Goal: Task Accomplishment & Management: Manage account settings

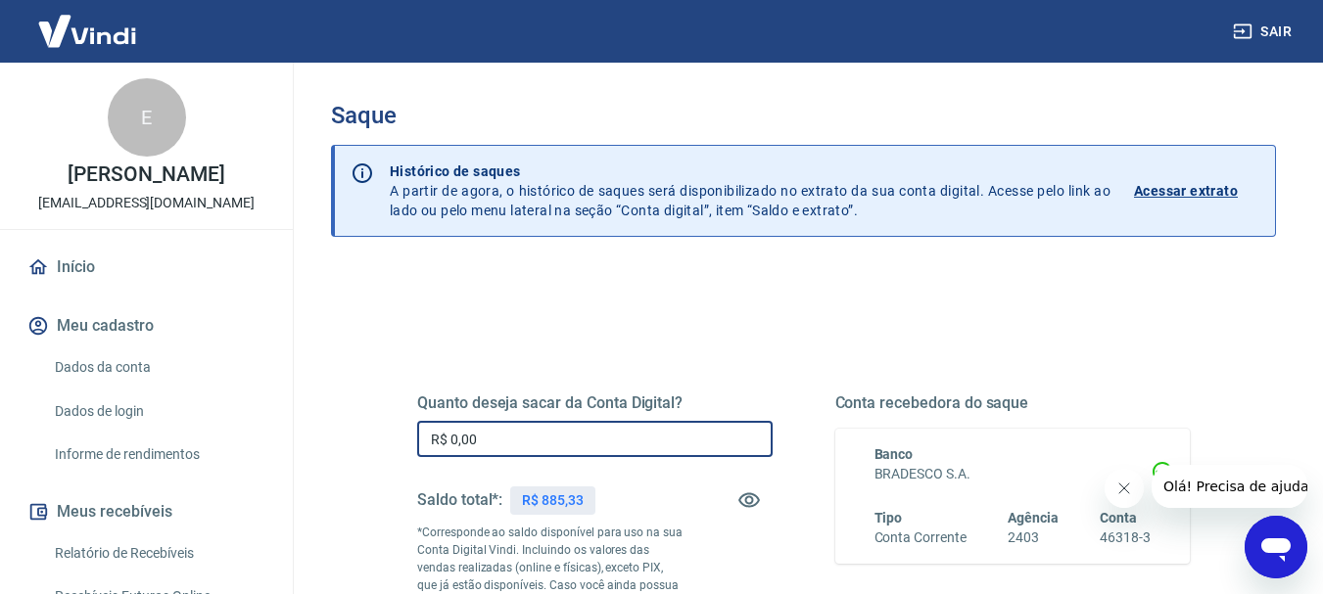
click at [560, 449] on input "R$ 0,00" at bounding box center [594, 439] width 355 height 36
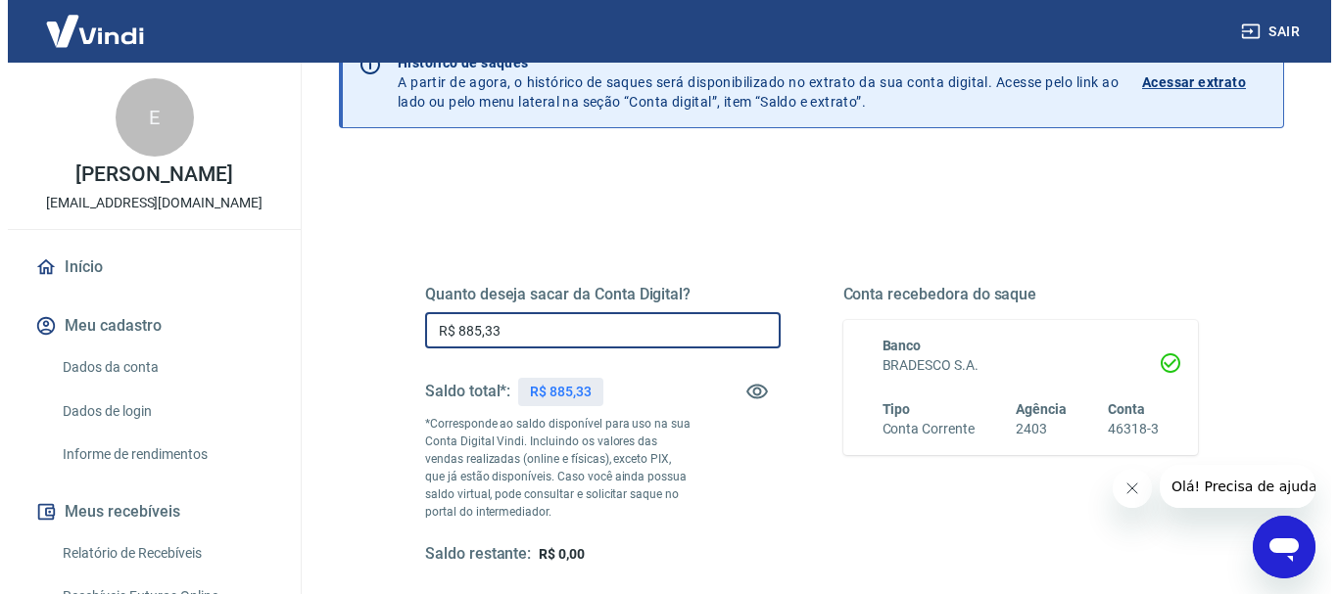
scroll to position [392, 0]
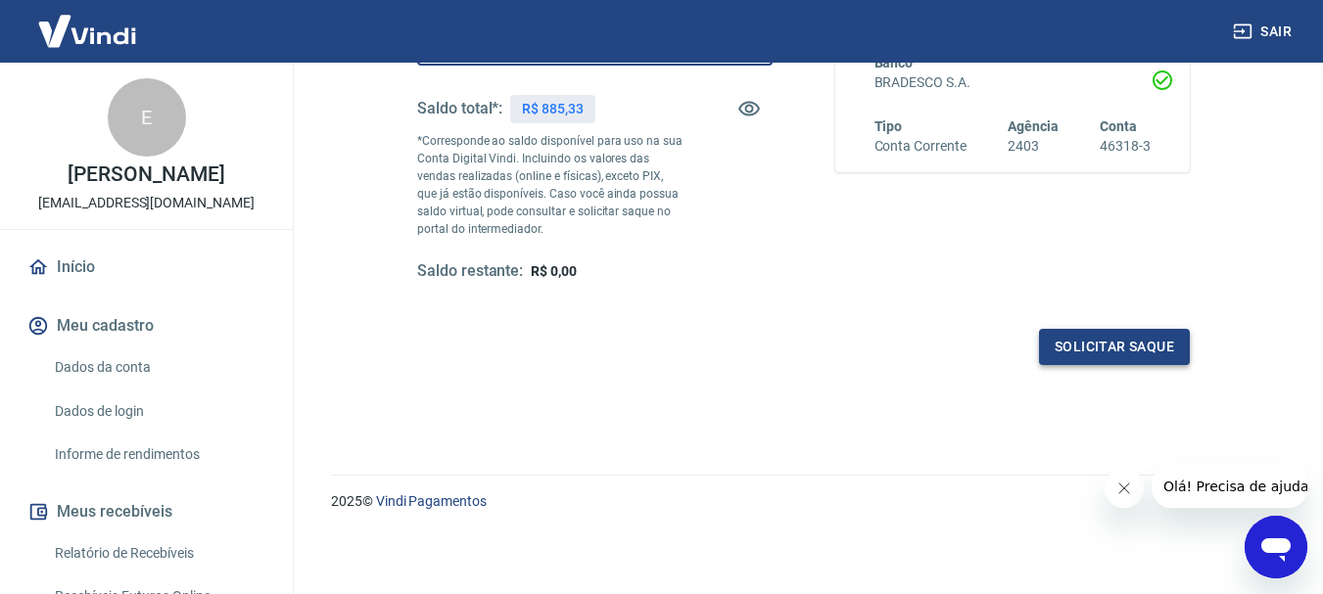
type input "R$ 885,33"
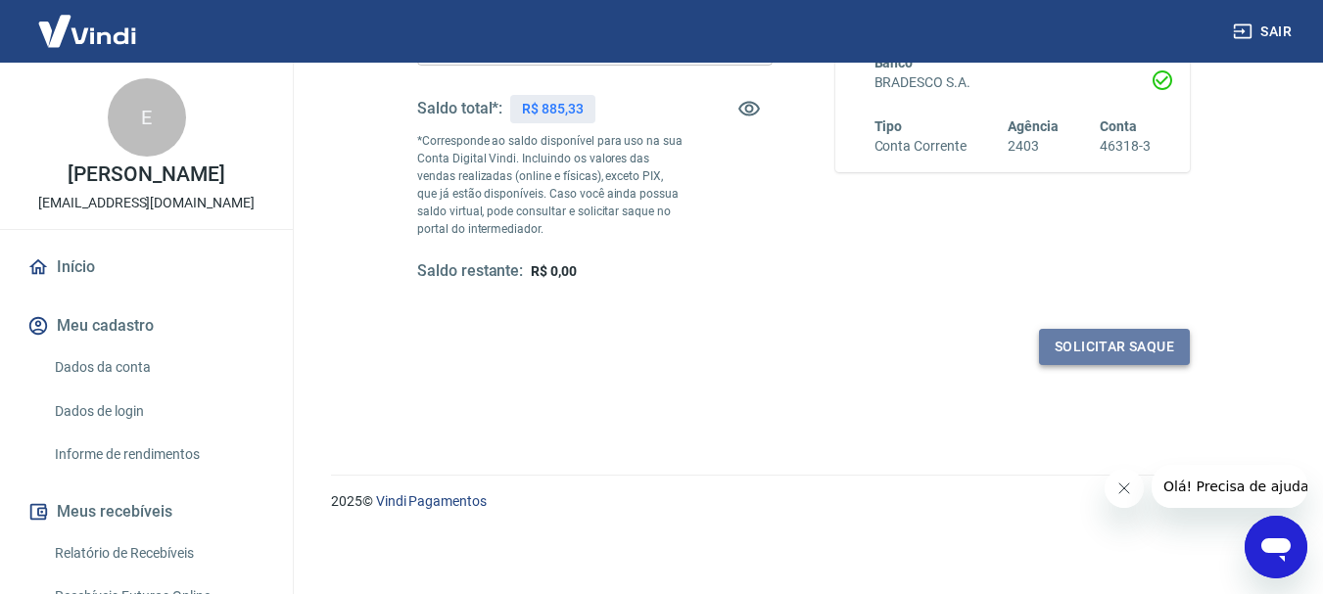
click at [1094, 353] on button "Solicitar saque" at bounding box center [1114, 347] width 151 height 36
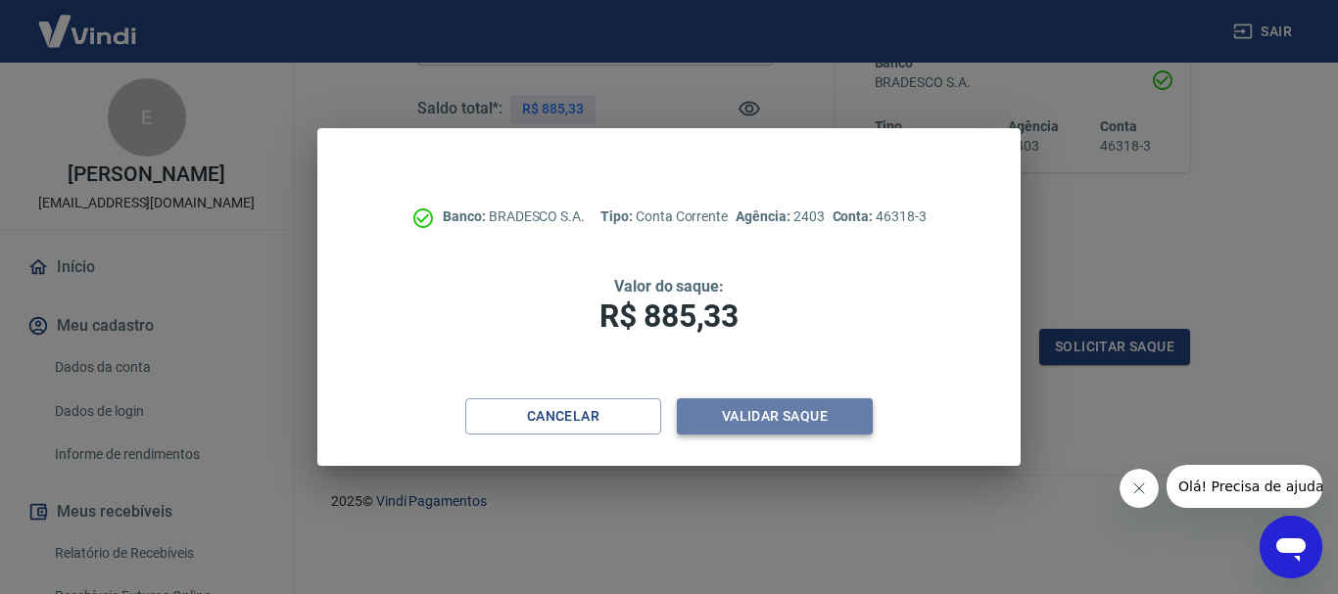
click at [744, 412] on button "Validar saque" at bounding box center [775, 417] width 196 height 36
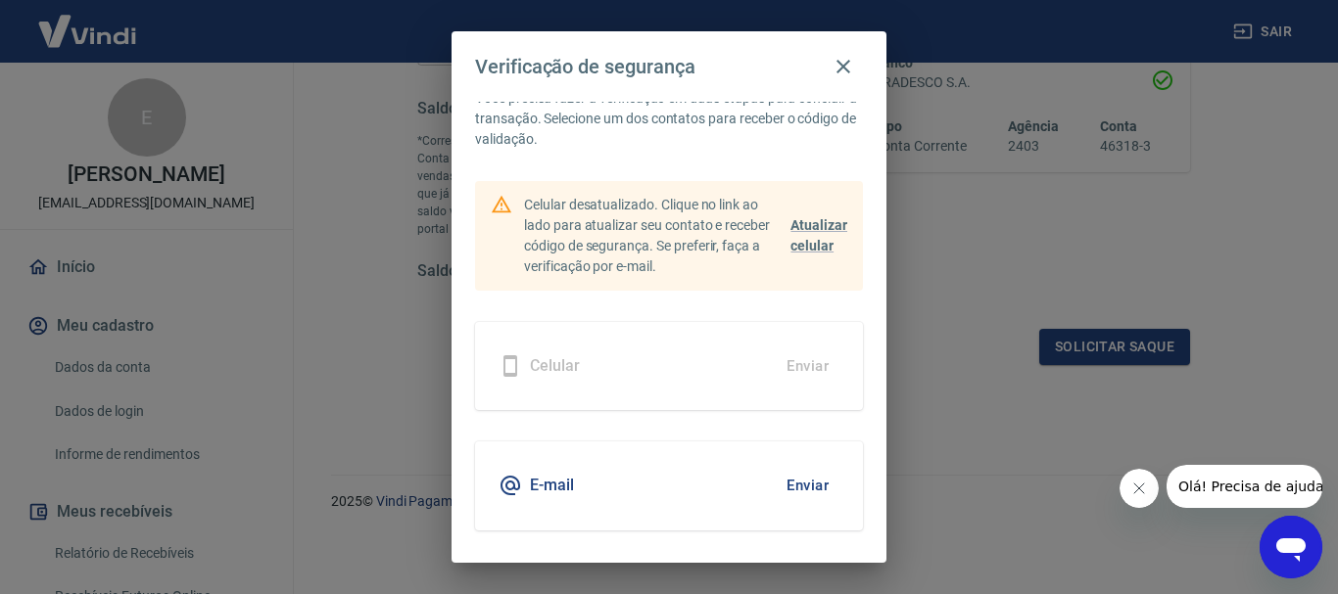
scroll to position [85, 0]
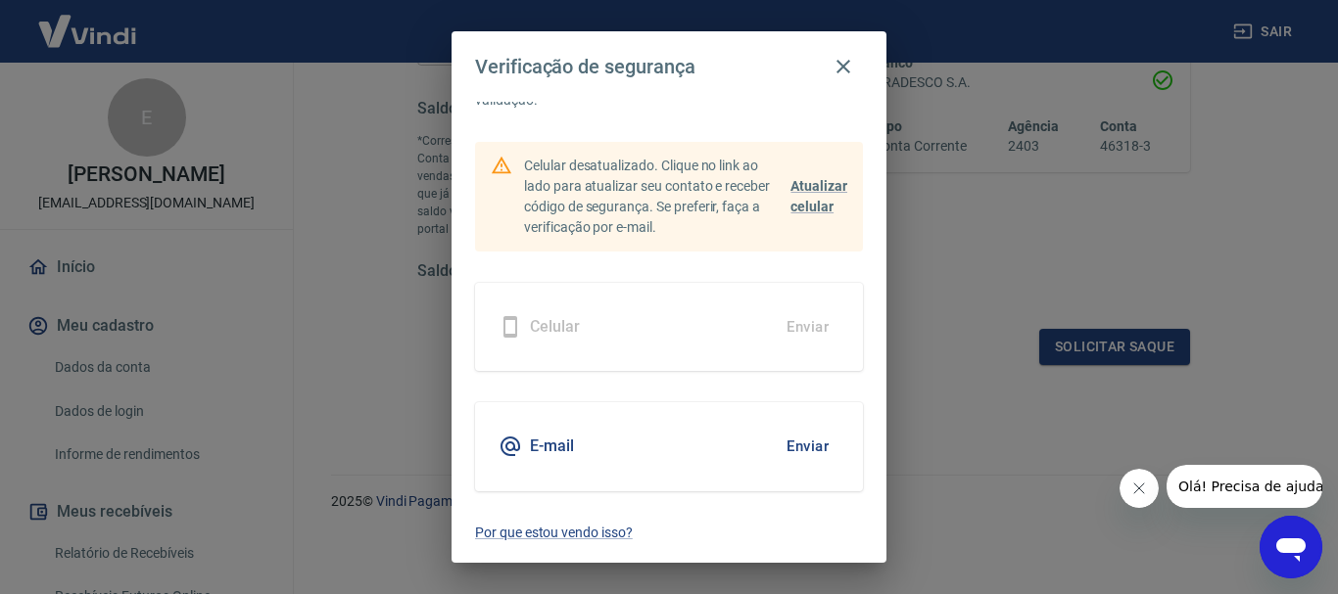
click at [780, 445] on button "Enviar" at bounding box center [808, 446] width 64 height 41
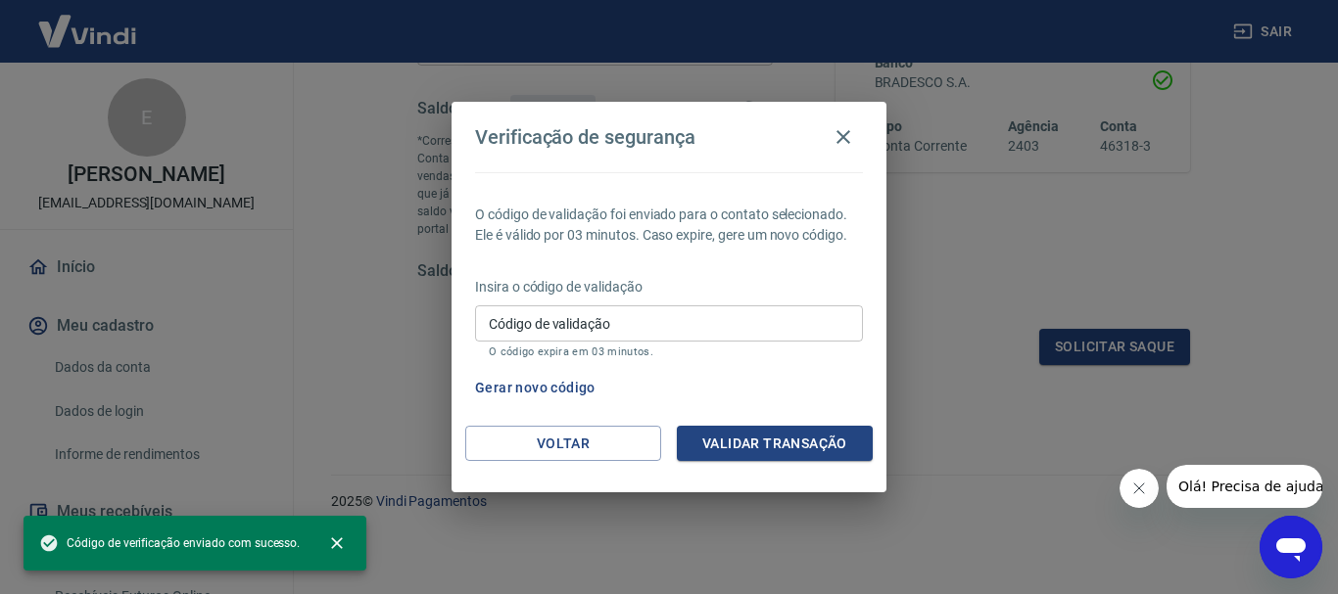
click at [685, 315] on input "Código de validação" at bounding box center [669, 324] width 388 height 36
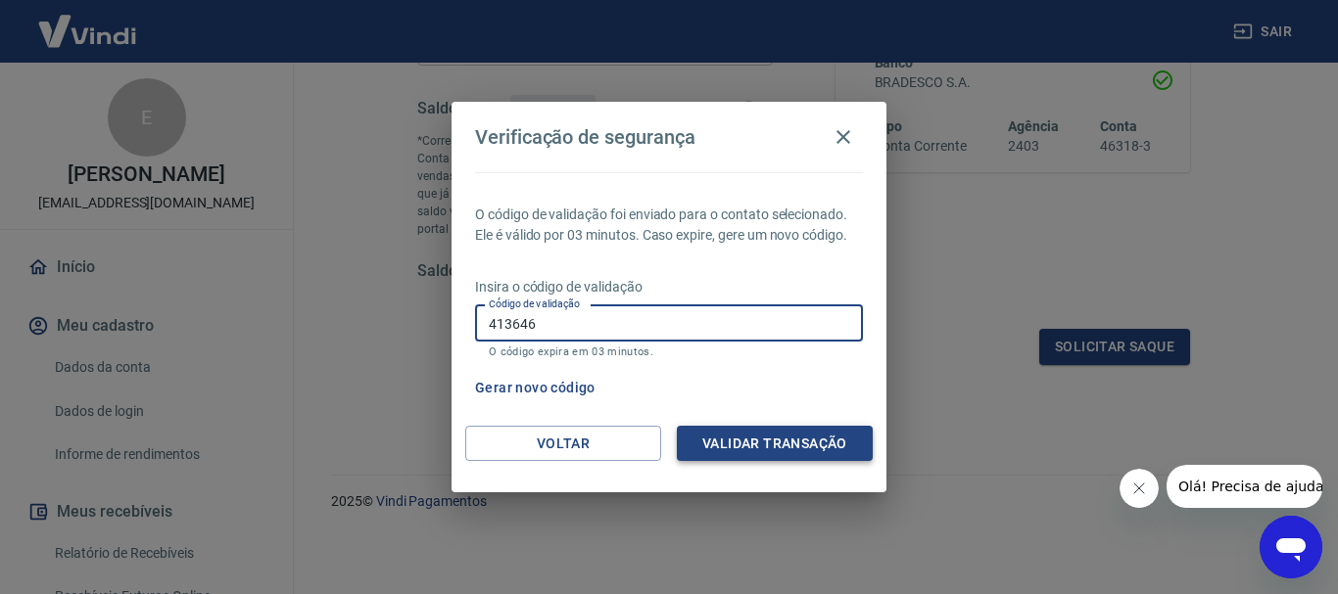
type input "413646"
click at [764, 436] on button "Validar transação" at bounding box center [775, 444] width 196 height 36
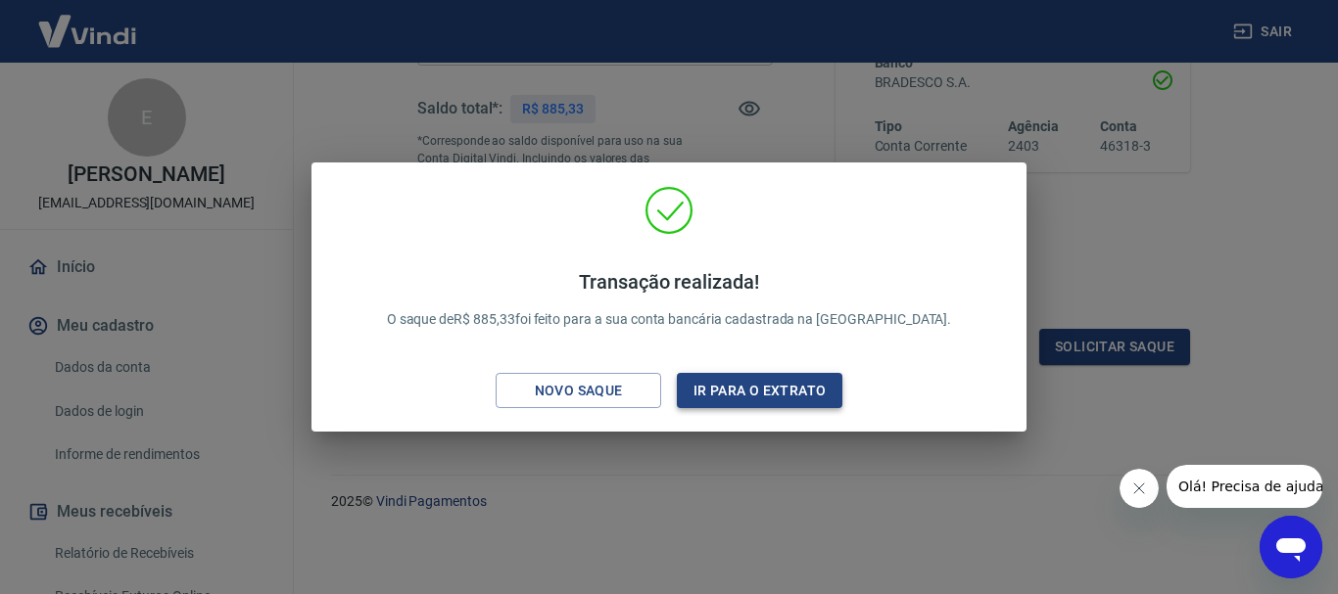
click at [751, 399] on button "Ir para o extrato" at bounding box center [760, 391] width 166 height 36
